Goal: Information Seeking & Learning: Understand process/instructions

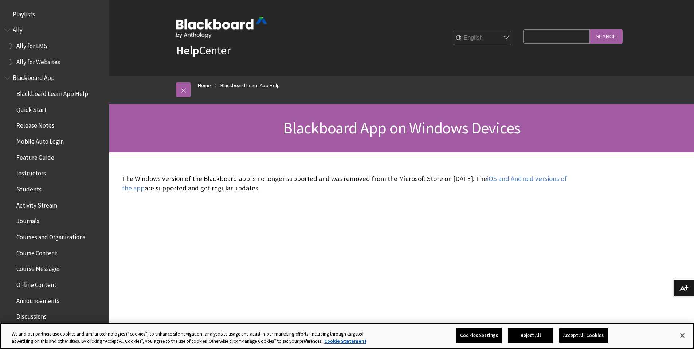
click at [587, 325] on div "Cookies Settings Reject All Accept All Cookies" at bounding box center [534, 336] width 156 height 26
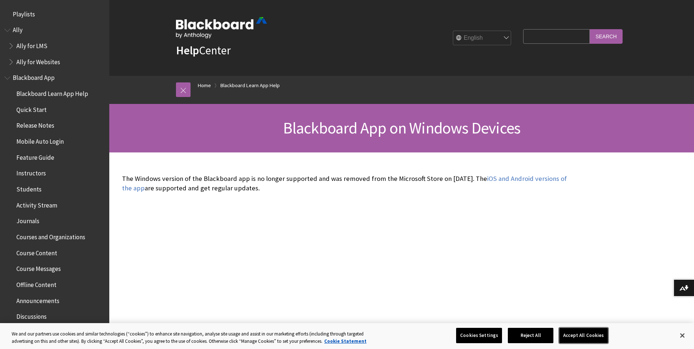
click at [576, 332] on button "Accept All Cookies" at bounding box center [583, 335] width 48 height 15
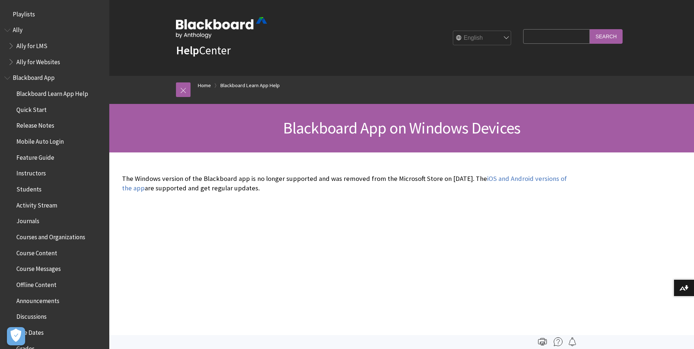
click at [38, 80] on span "Blackboard App" at bounding box center [34, 77] width 42 height 10
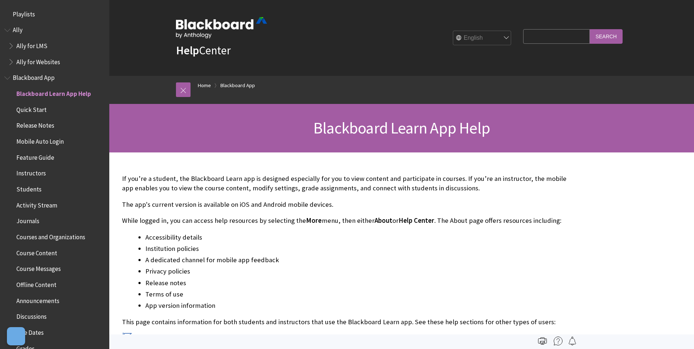
scroll to position [77, 0]
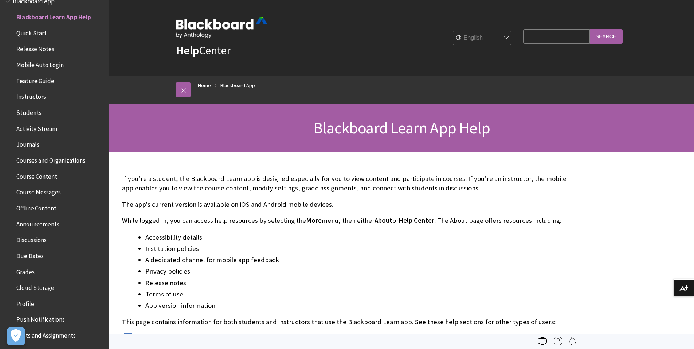
click at [28, 33] on span "Quick Start" at bounding box center [31, 32] width 30 height 10
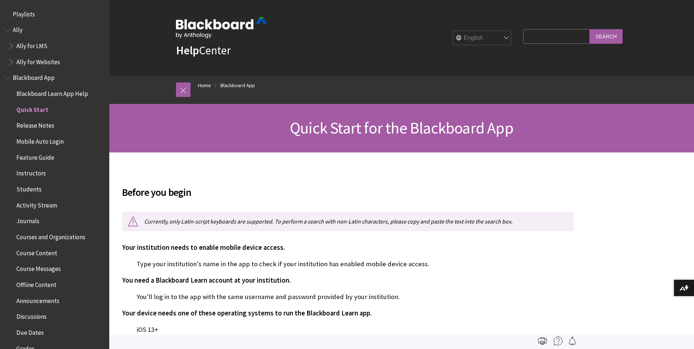
scroll to position [93, 0]
